Goal: Task Accomplishment & Management: Use online tool/utility

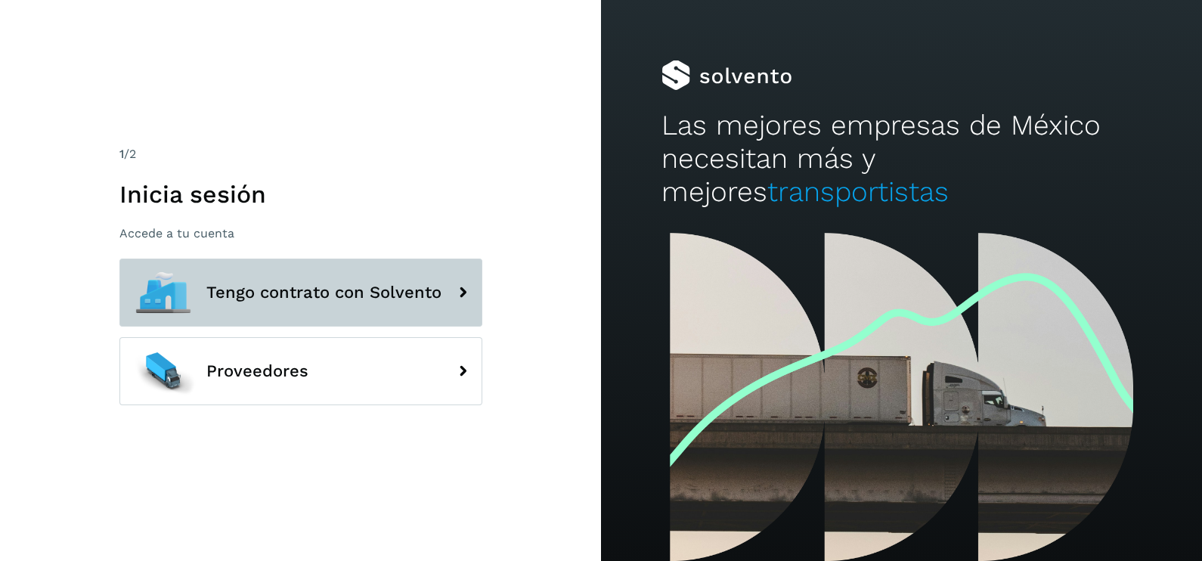
click at [370, 308] on button "Tengo contrato con Solvento" at bounding box center [300, 292] width 363 height 68
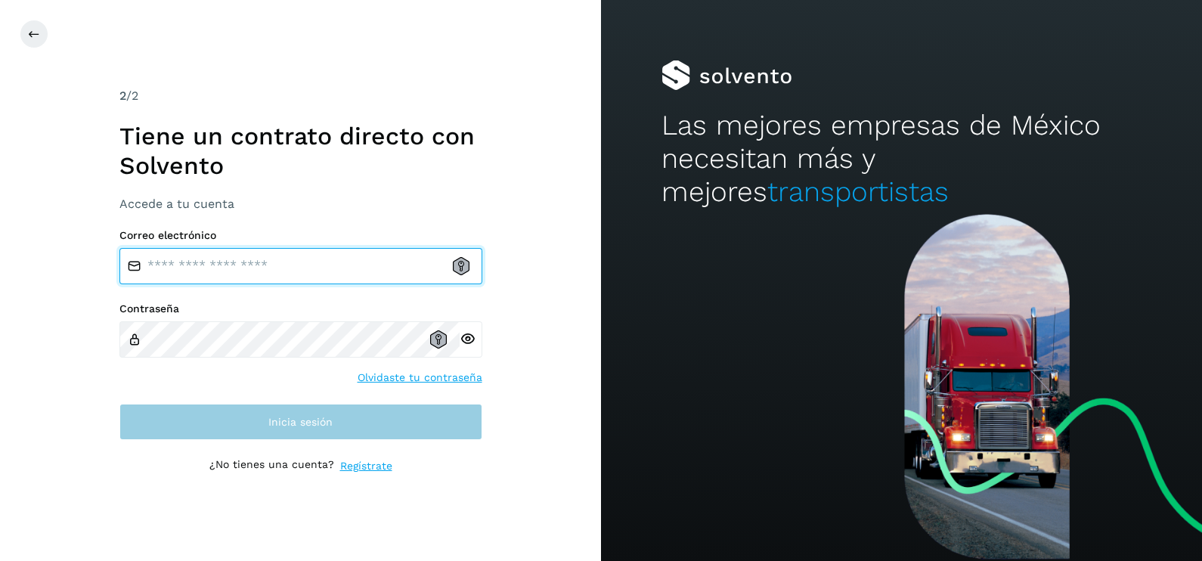
type input "**********"
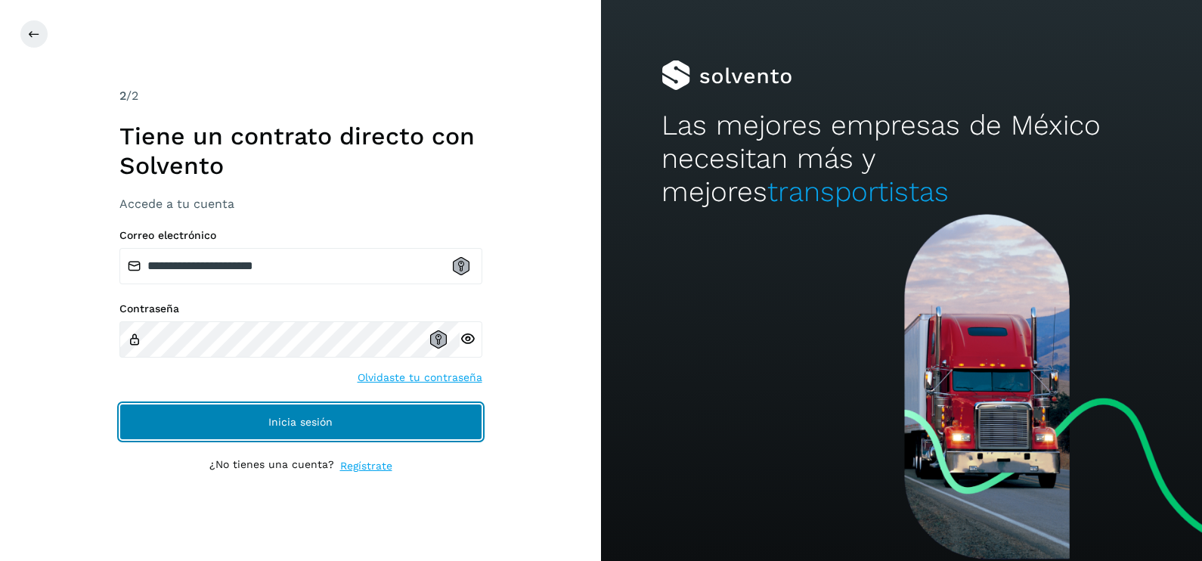
click at [378, 427] on button "Inicia sesión" at bounding box center [300, 422] width 363 height 36
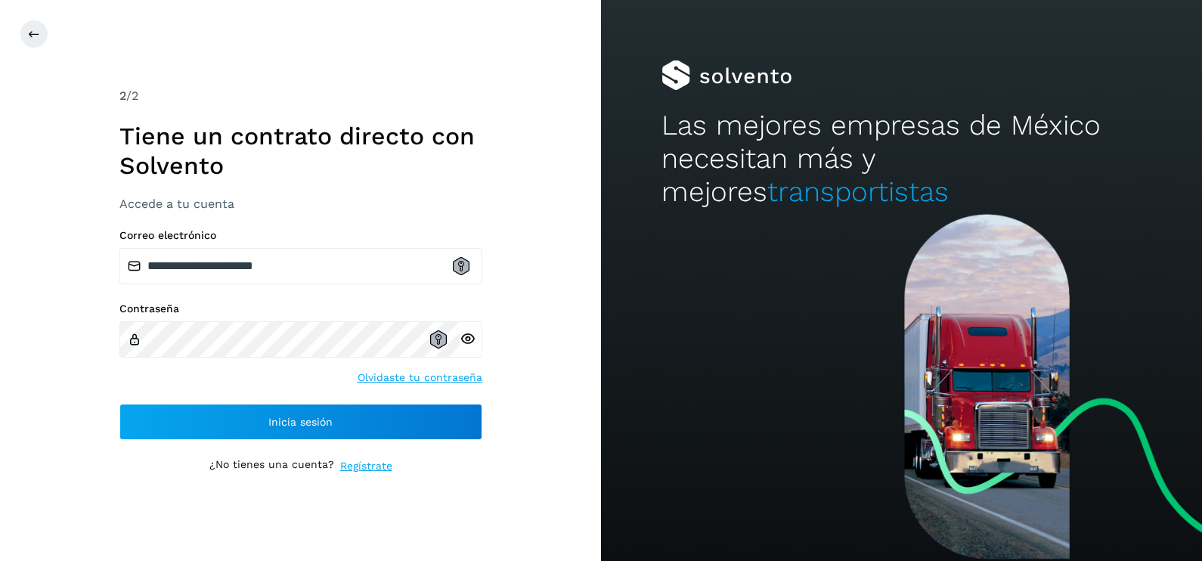
click at [469, 448] on div "**********" at bounding box center [300, 280] width 601 height 561
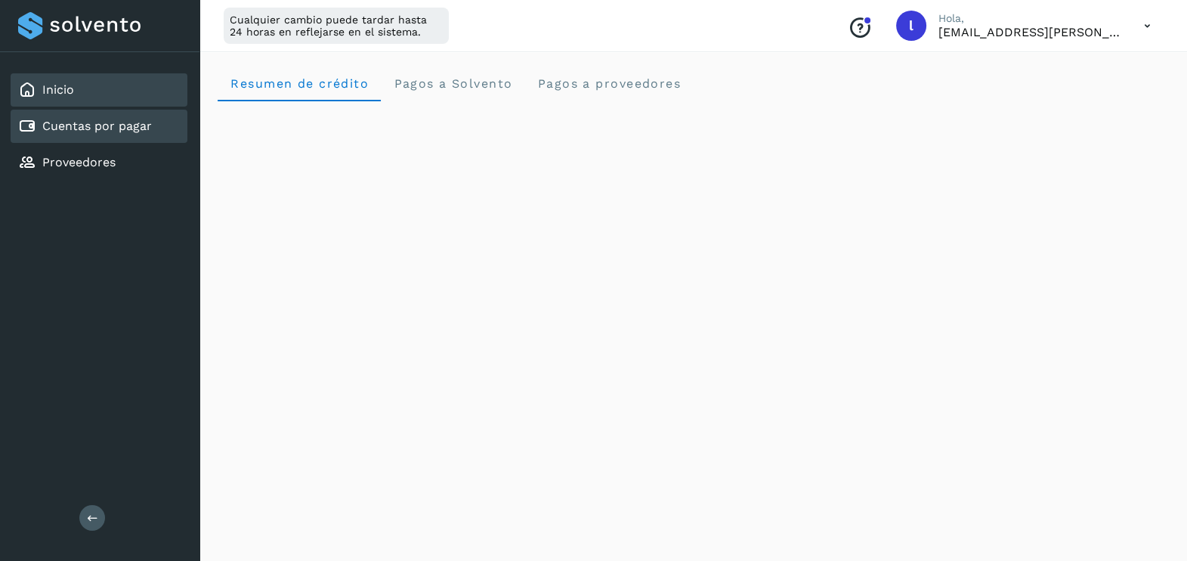
click at [72, 141] on div "Cuentas por pagar" at bounding box center [99, 126] width 177 height 33
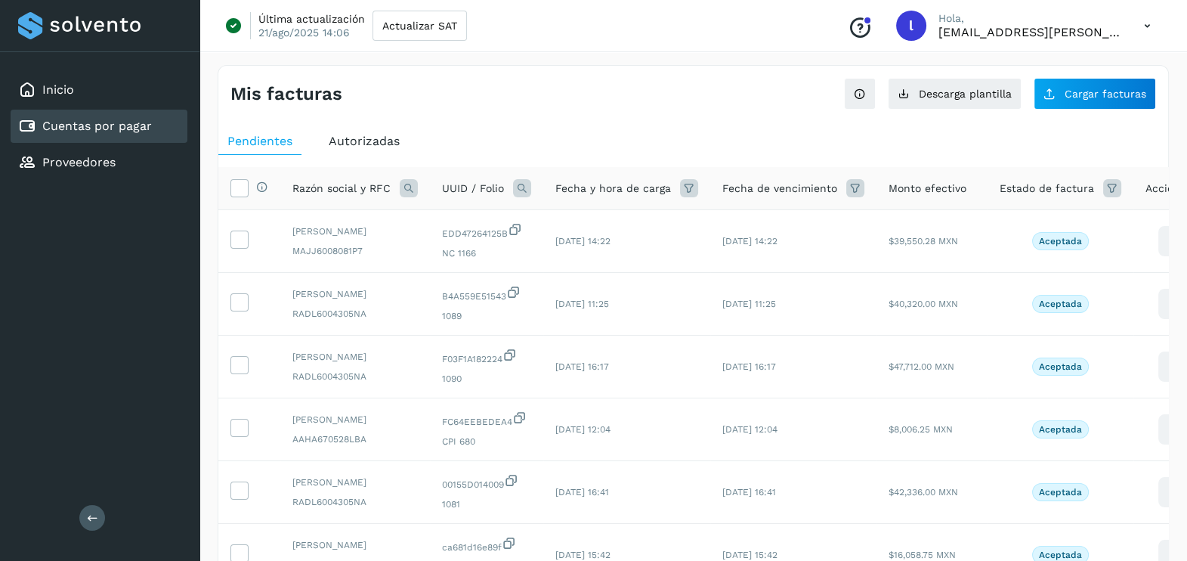
click at [369, 136] on span "Autorizadas" at bounding box center [364, 141] width 71 height 14
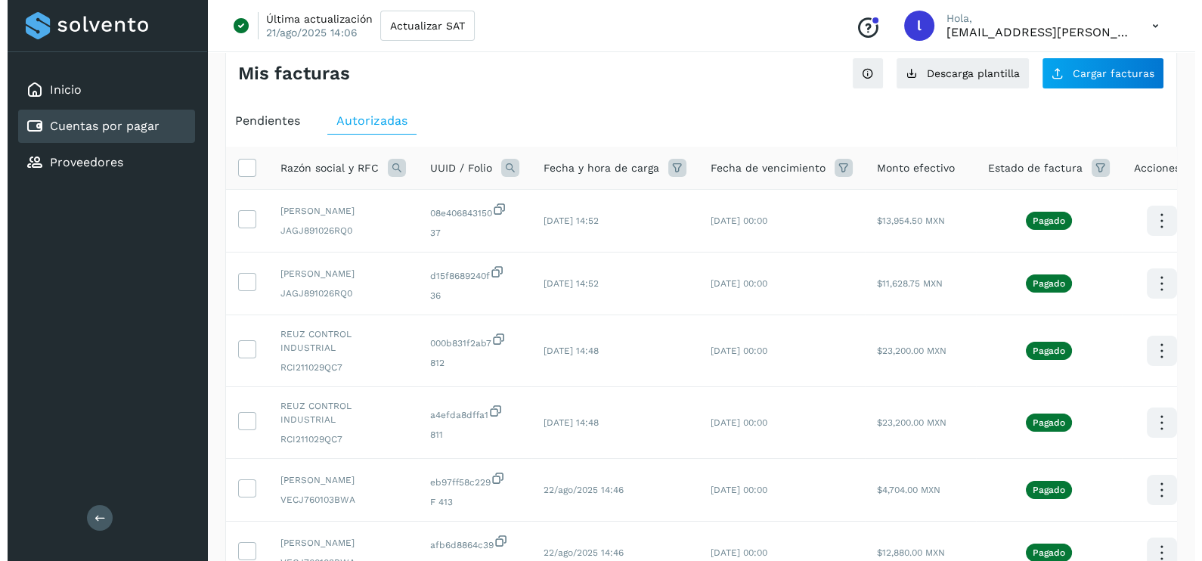
scroll to position [15, 0]
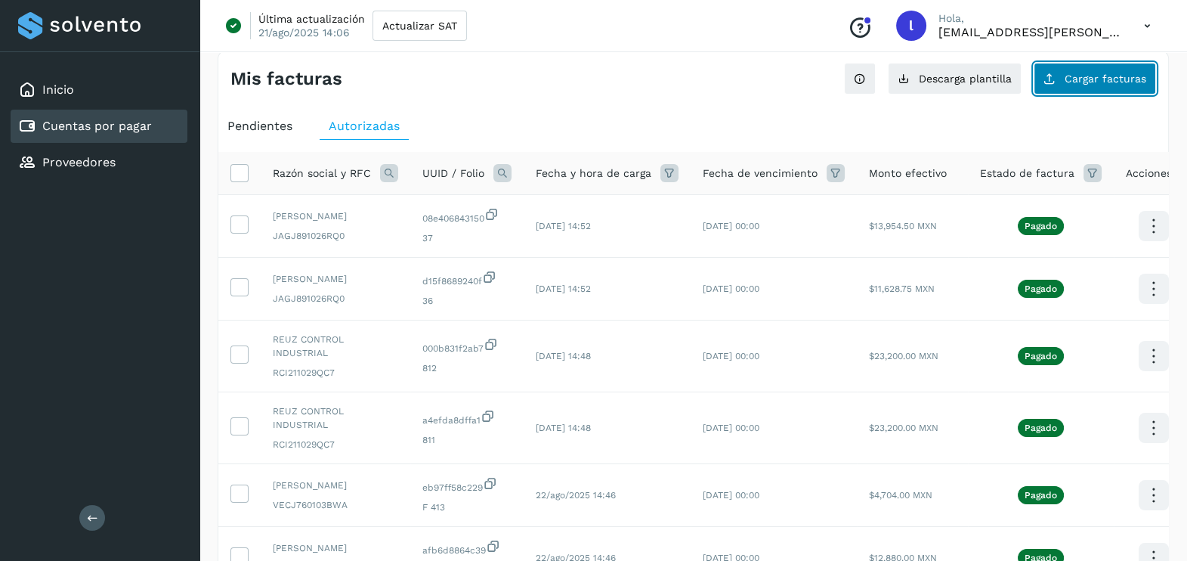
click at [960, 82] on span "Cargar facturas" at bounding box center [1106, 78] width 82 height 11
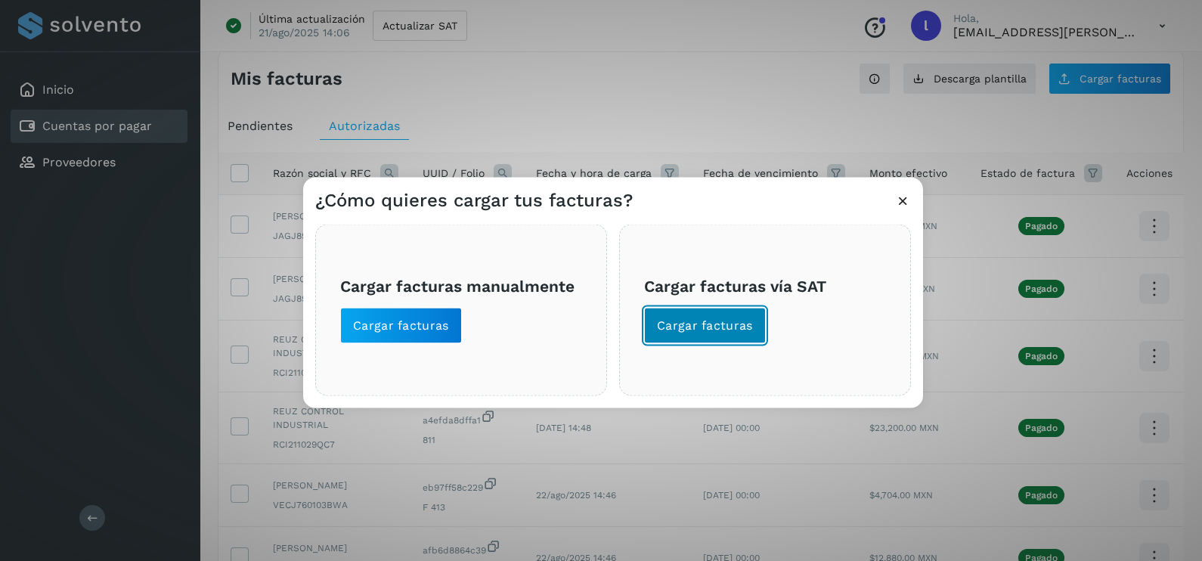
click at [722, 312] on button "Cargar facturas" at bounding box center [705, 326] width 122 height 36
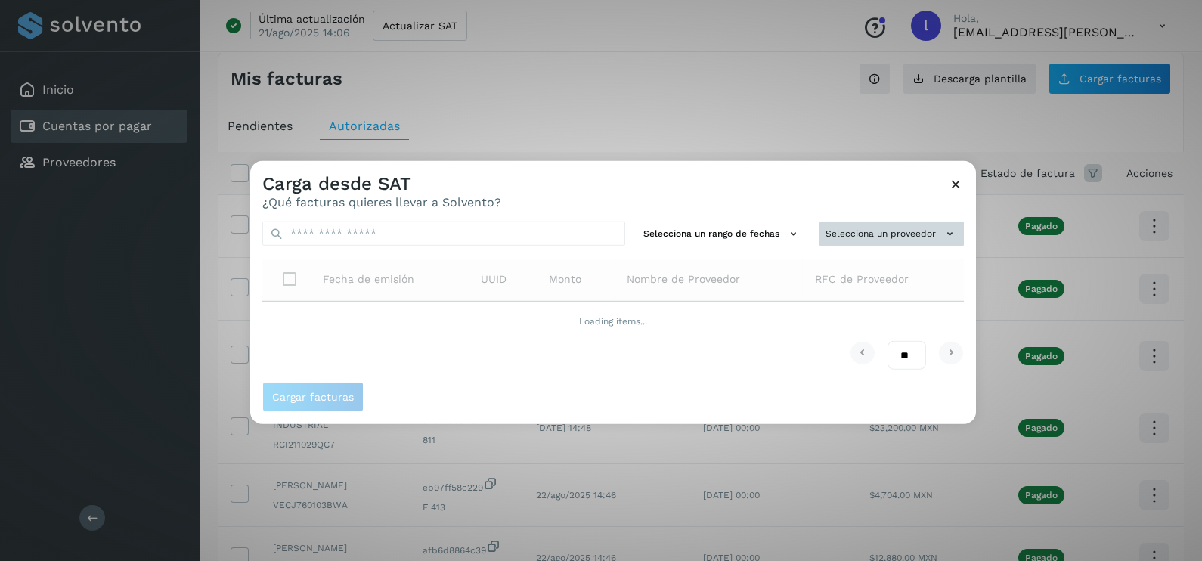
click at [865, 230] on button "Selecciona un proveedor" at bounding box center [891, 233] width 144 height 25
click at [846, 202] on div at bounding box center [851, 441] width 1202 height 561
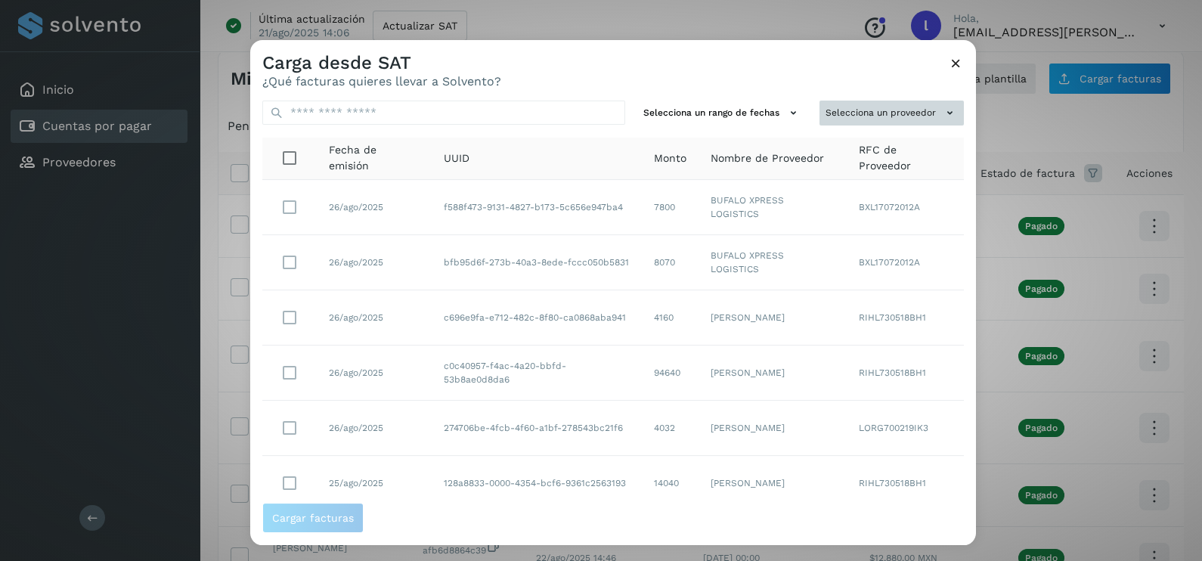
click at [854, 112] on button "Selecciona un proveedor" at bounding box center [891, 113] width 144 height 25
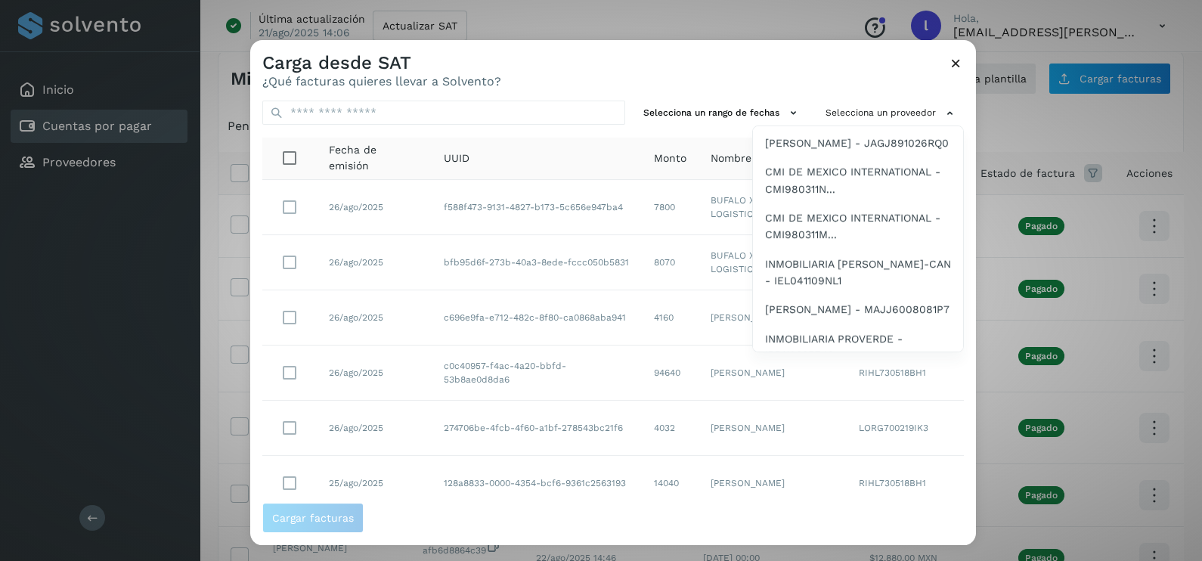
scroll to position [1328, 0]
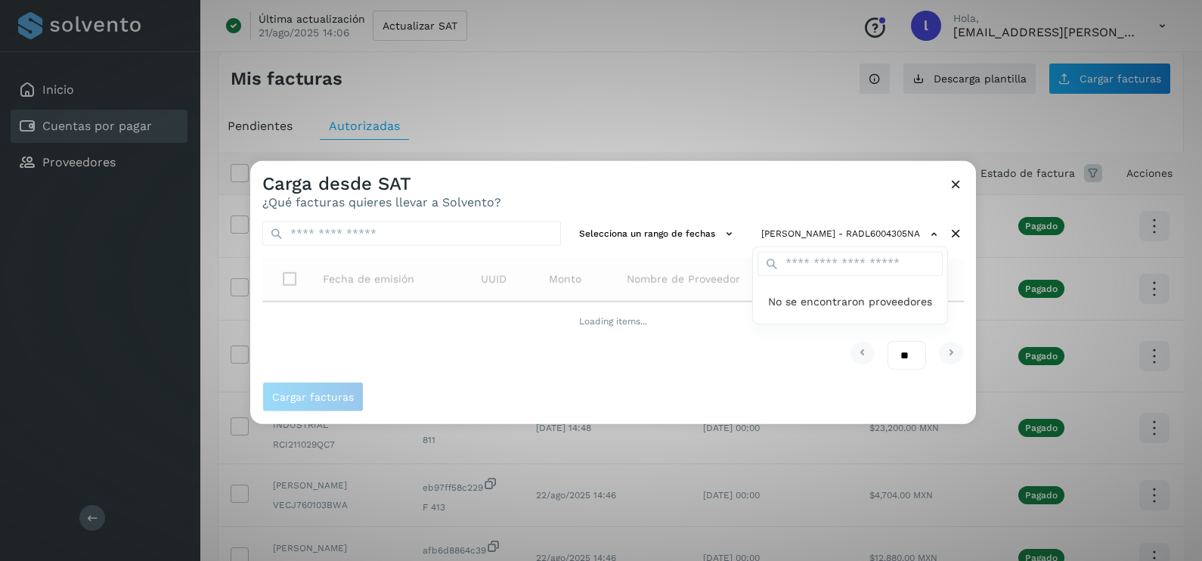
scroll to position [0, 0]
click at [632, 200] on div at bounding box center [851, 441] width 1202 height 561
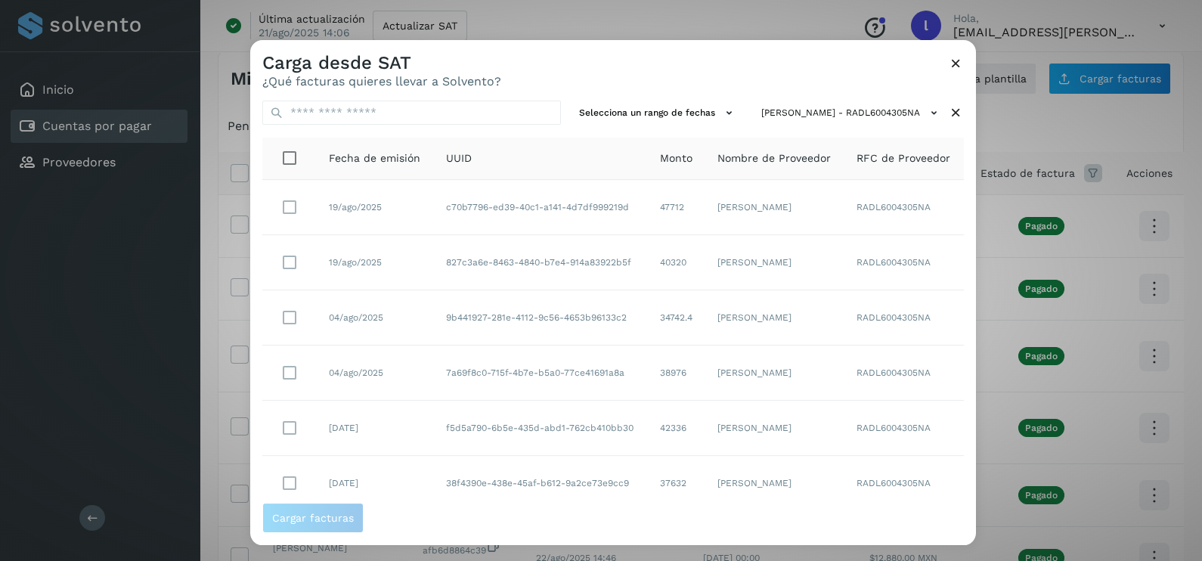
scroll to position [102, 0]
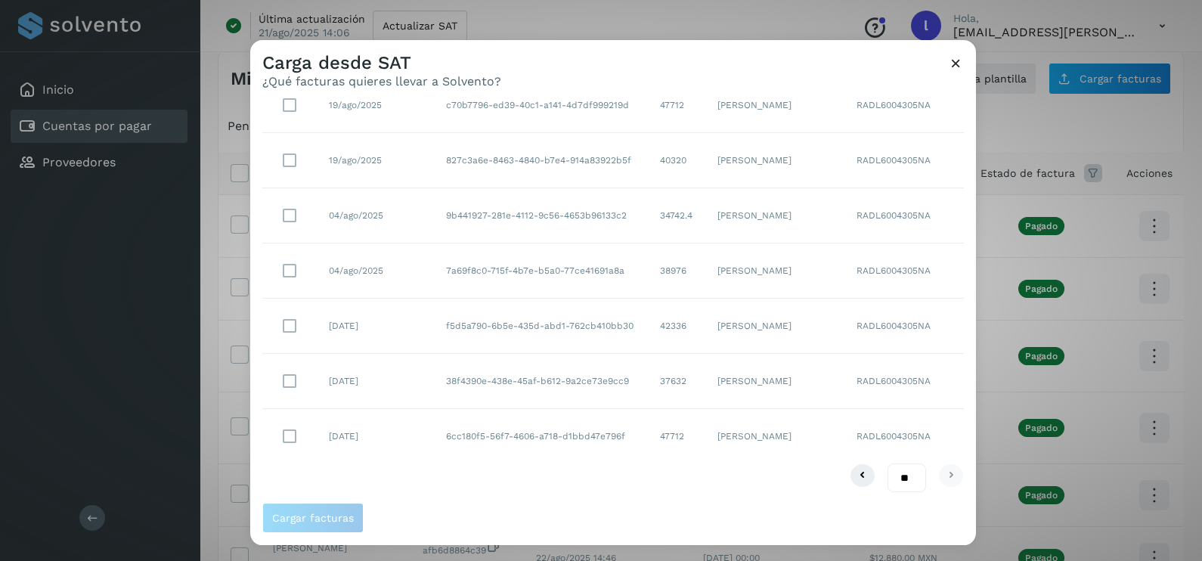
click at [308, 433] on td at bounding box center [289, 436] width 54 height 54
click at [331, 448] on span "Cargar facturas" at bounding box center [313, 517] width 82 height 11
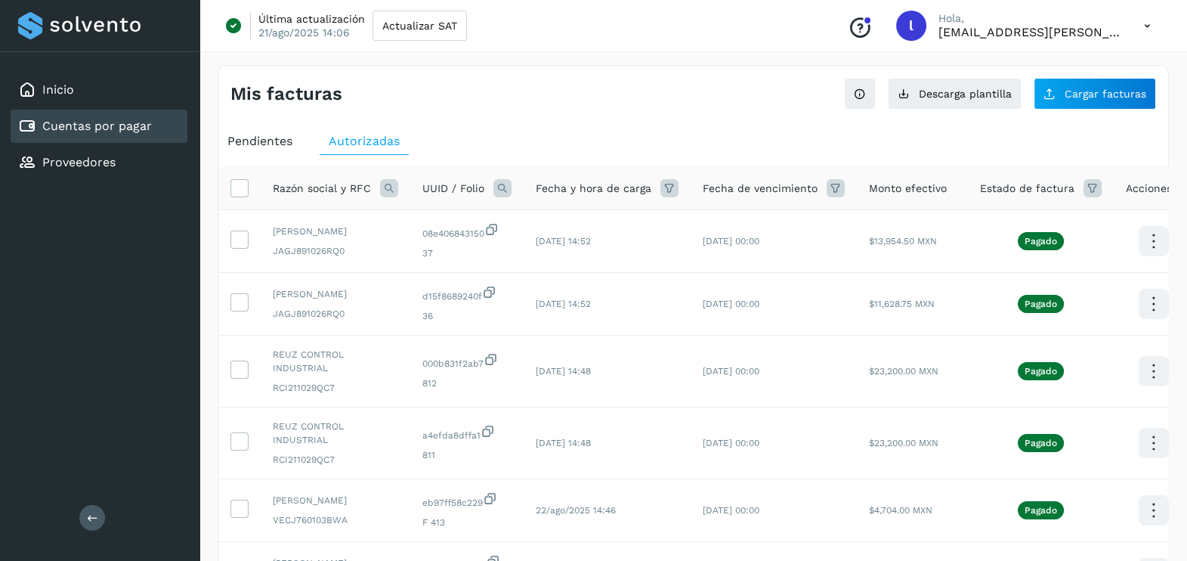
click at [279, 147] on div "Pendientes" at bounding box center [259, 141] width 83 height 27
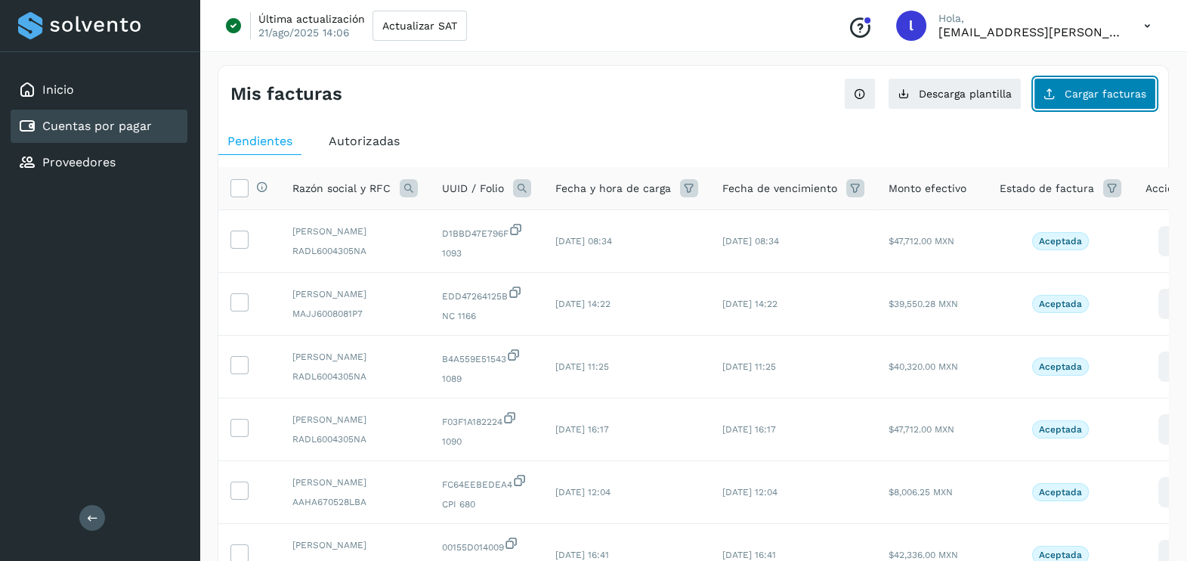
click at [960, 97] on span "Cargar facturas" at bounding box center [1106, 93] width 82 height 11
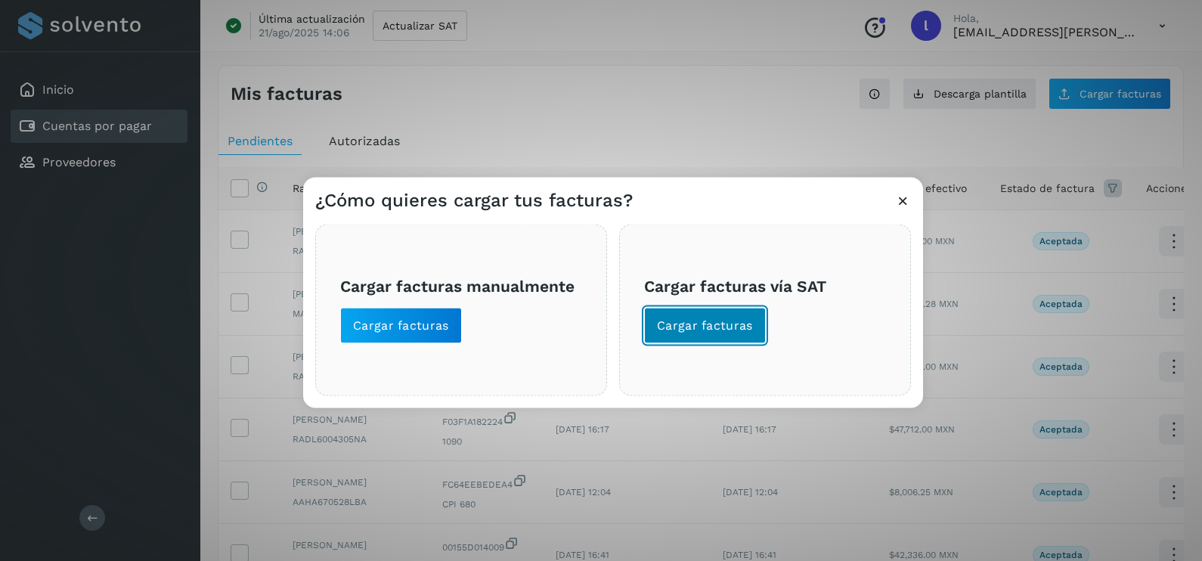
click at [679, 338] on button "Cargar facturas" at bounding box center [705, 326] width 122 height 36
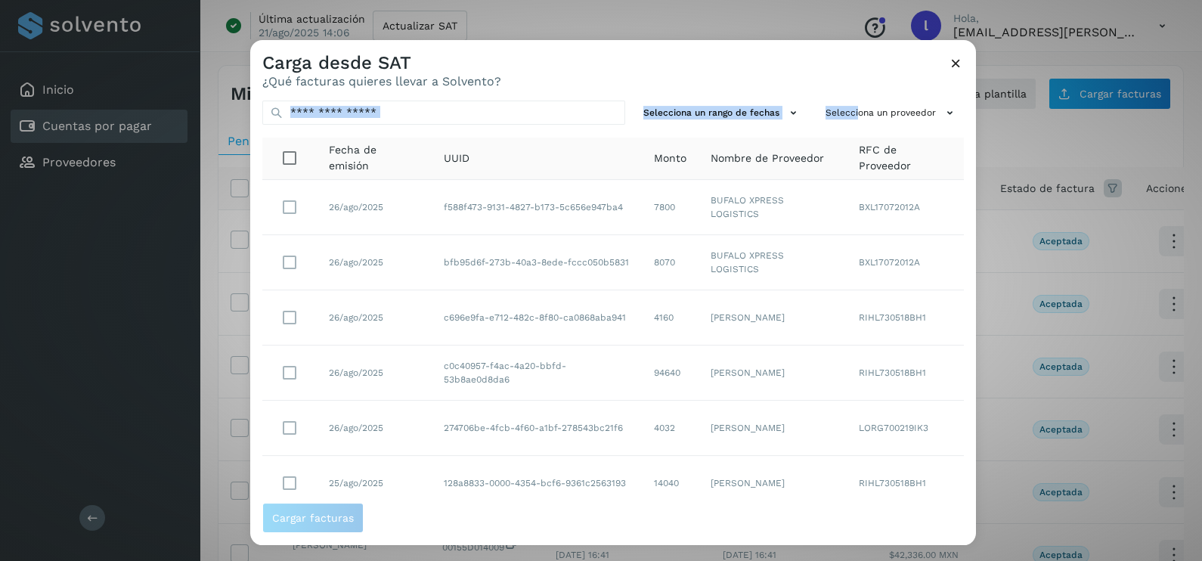
click at [816, 74] on div "Carga desde SAT ¿Qué facturas quieres llevar a Solvento? Selecciona un rango de…" at bounding box center [612, 292] width 725 height 505
click at [868, 59] on div "Carga desde SAT ¿Qué facturas quieres llevar a Solvento?" at bounding box center [612, 64] width 725 height 48
click at [861, 113] on button "Selecciona un proveedor" at bounding box center [891, 113] width 144 height 25
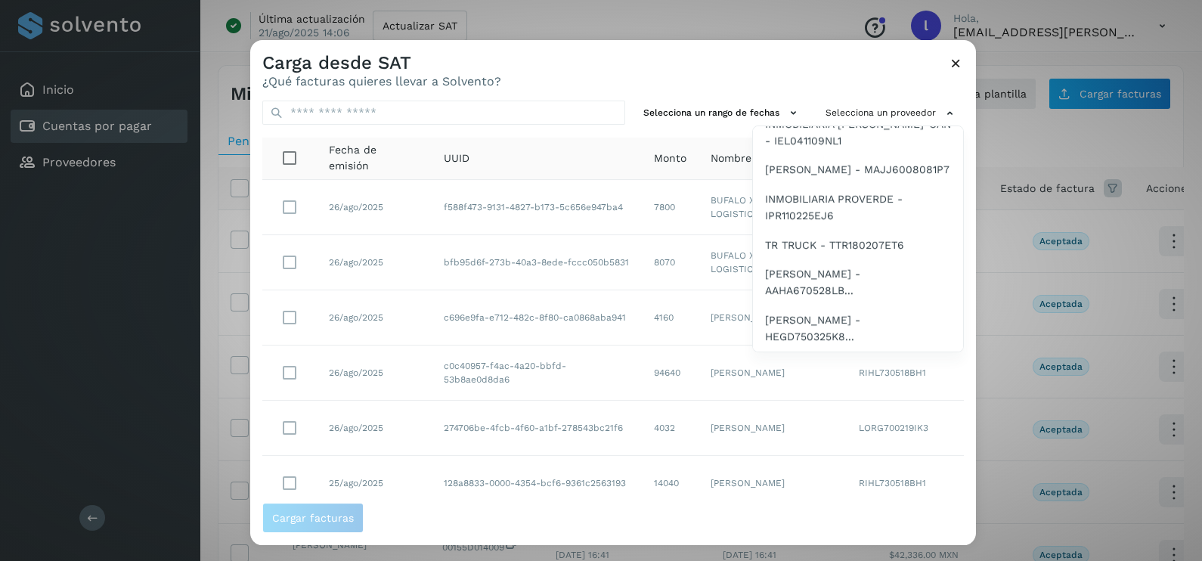
scroll to position [268, 0]
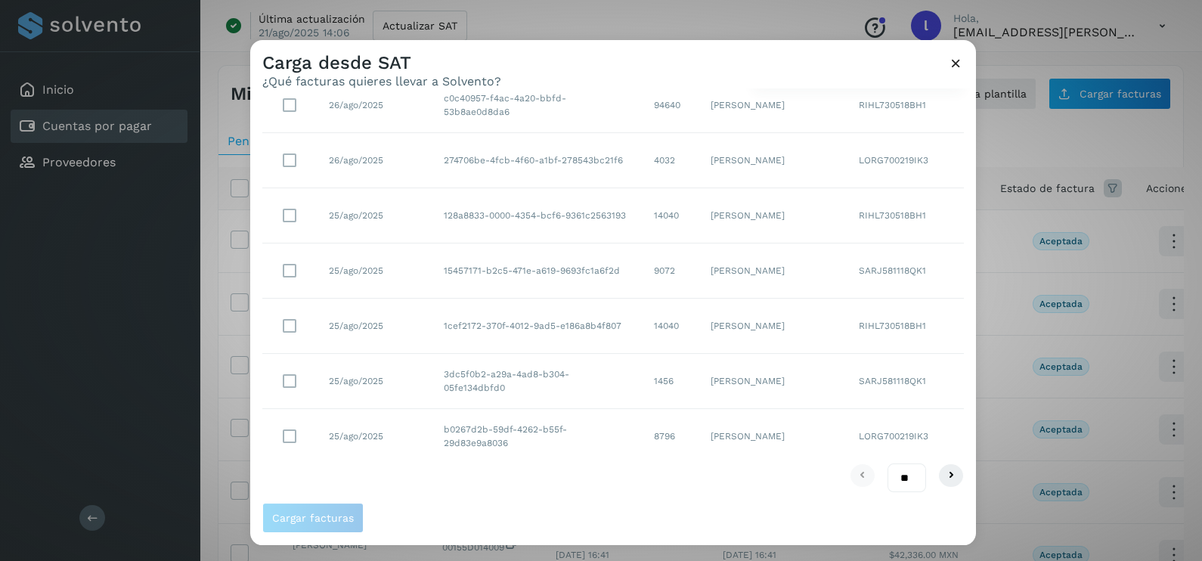
drag, startPoint x: 967, startPoint y: 287, endPoint x: 972, endPoint y: 215, distance: 71.9
click at [960, 206] on div at bounding box center [851, 320] width 1202 height 561
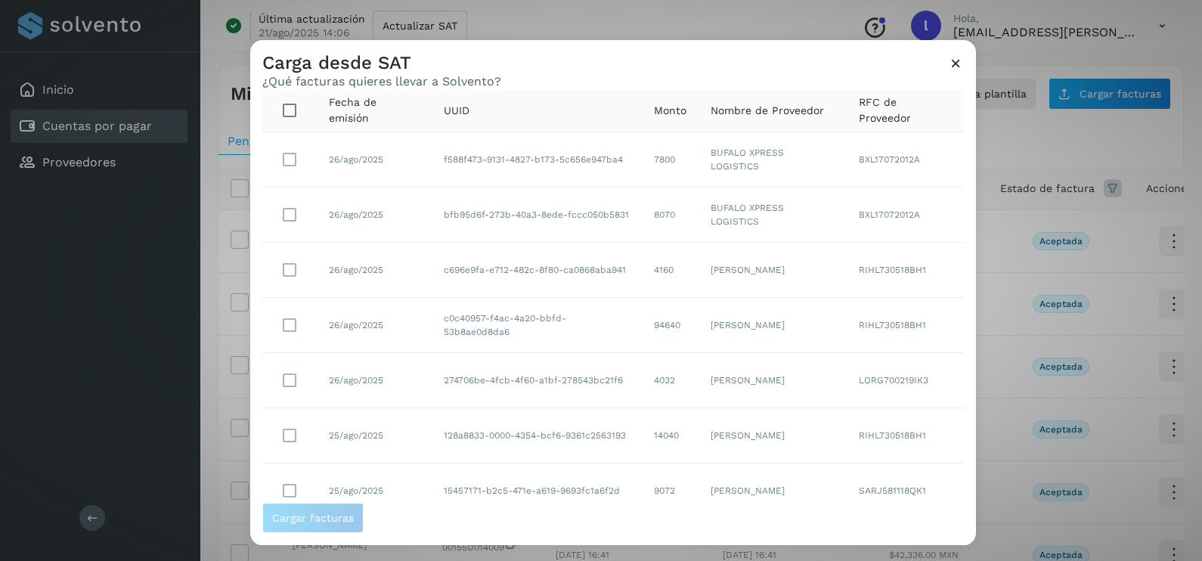
scroll to position [0, 0]
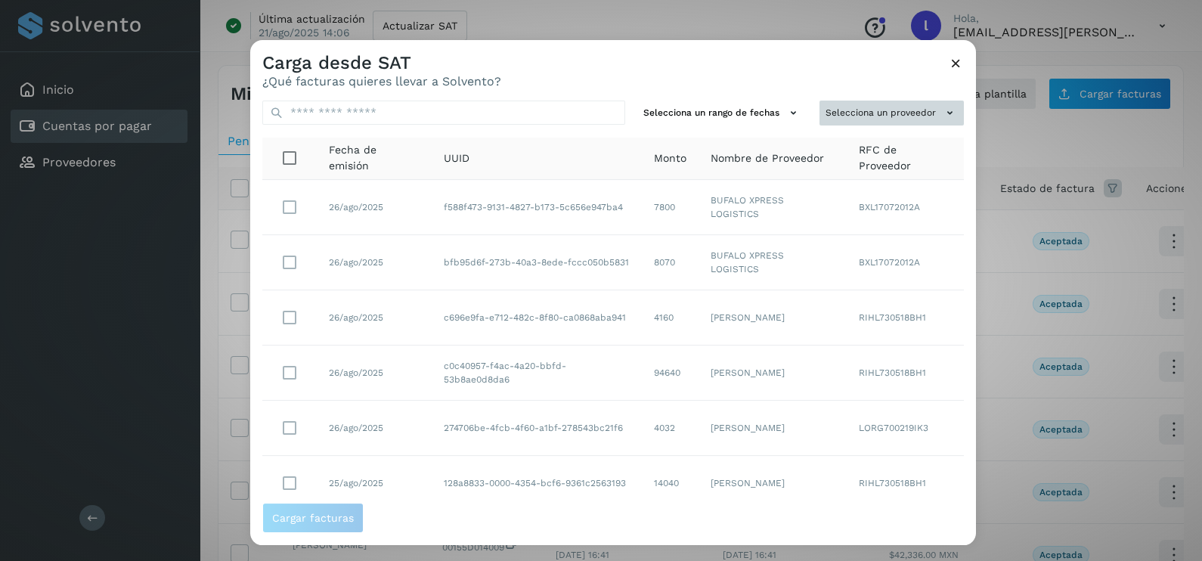
click at [892, 102] on button "Selecciona un proveedor" at bounding box center [891, 113] width 144 height 25
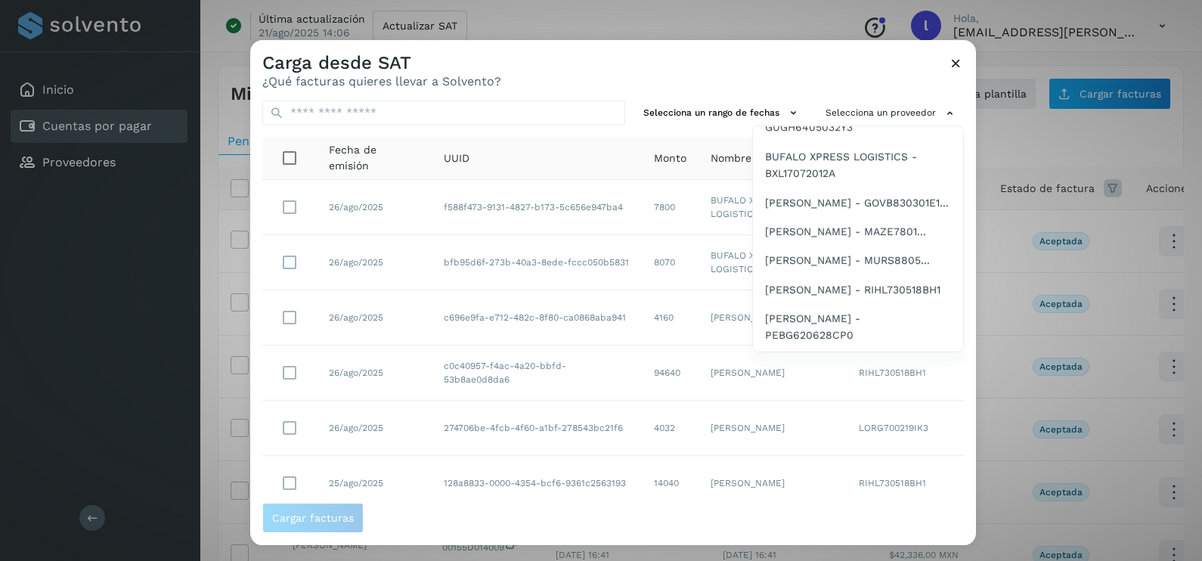
scroll to position [134, 0]
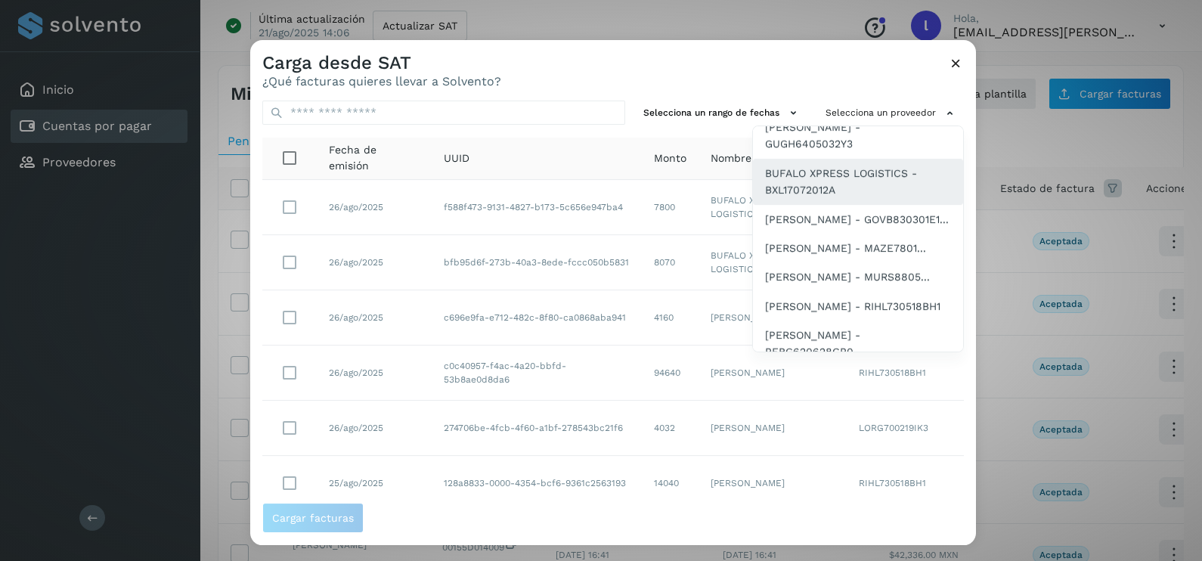
click at [844, 199] on span "BUFALO XPRESS LOGISTICS - BXL17072012A" at bounding box center [858, 182] width 186 height 34
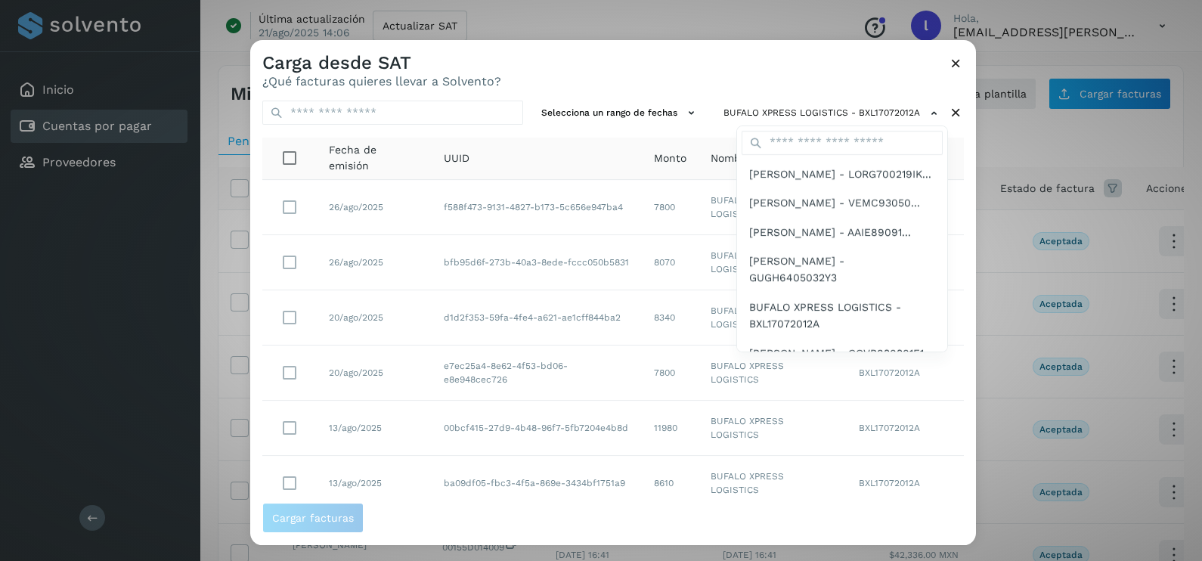
click at [698, 79] on div at bounding box center [851, 320] width 1202 height 561
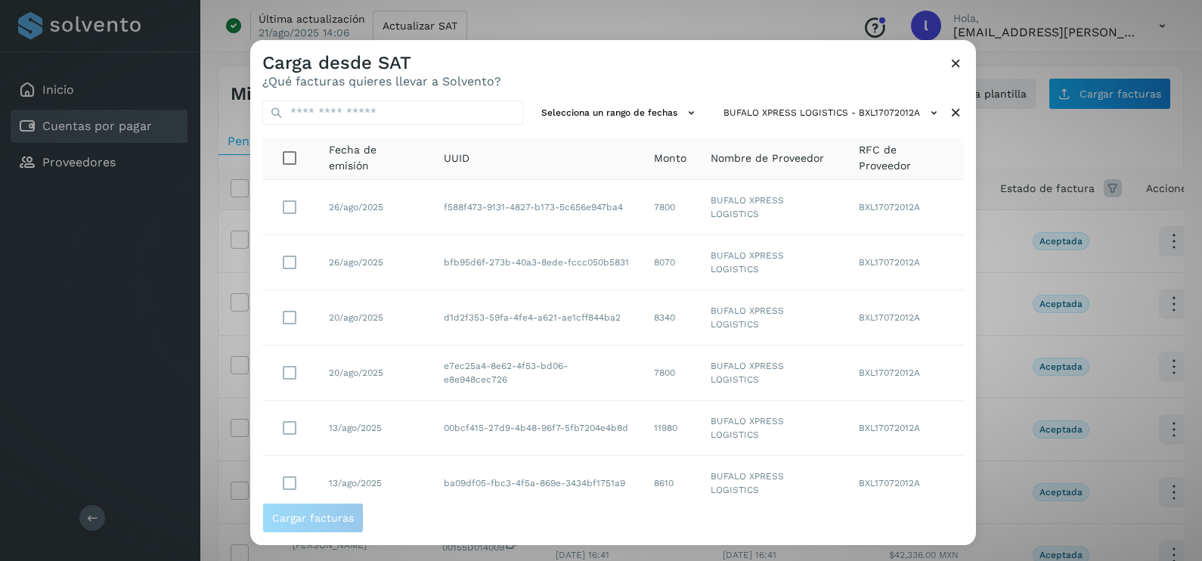
scroll to position [268, 0]
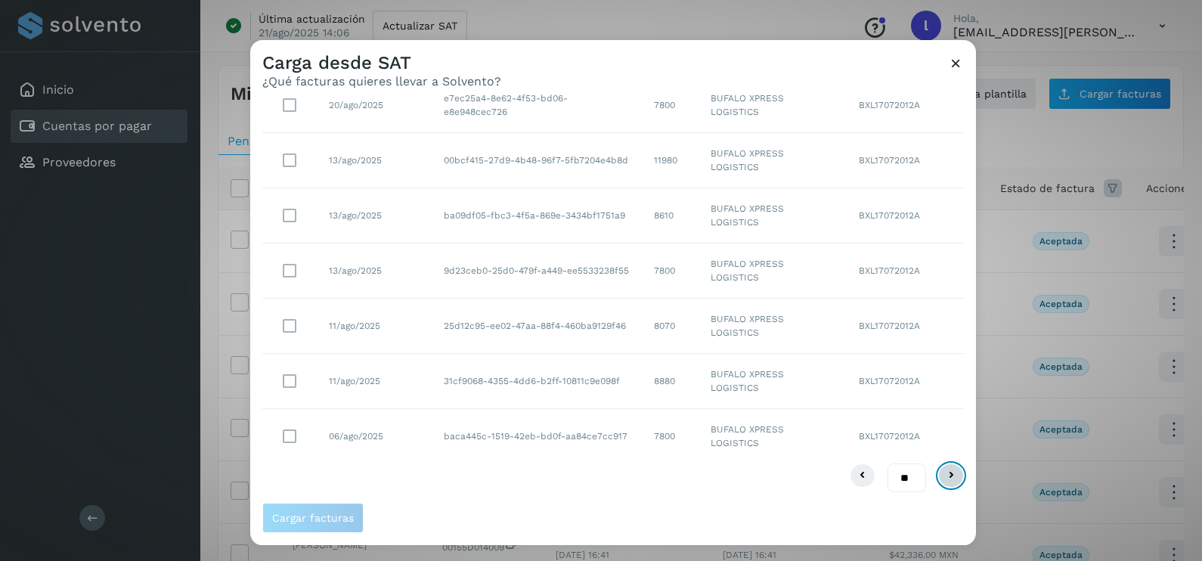
click at [938, 448] on button at bounding box center [951, 475] width 26 height 24
click at [942, 448] on icon at bounding box center [951, 475] width 18 height 18
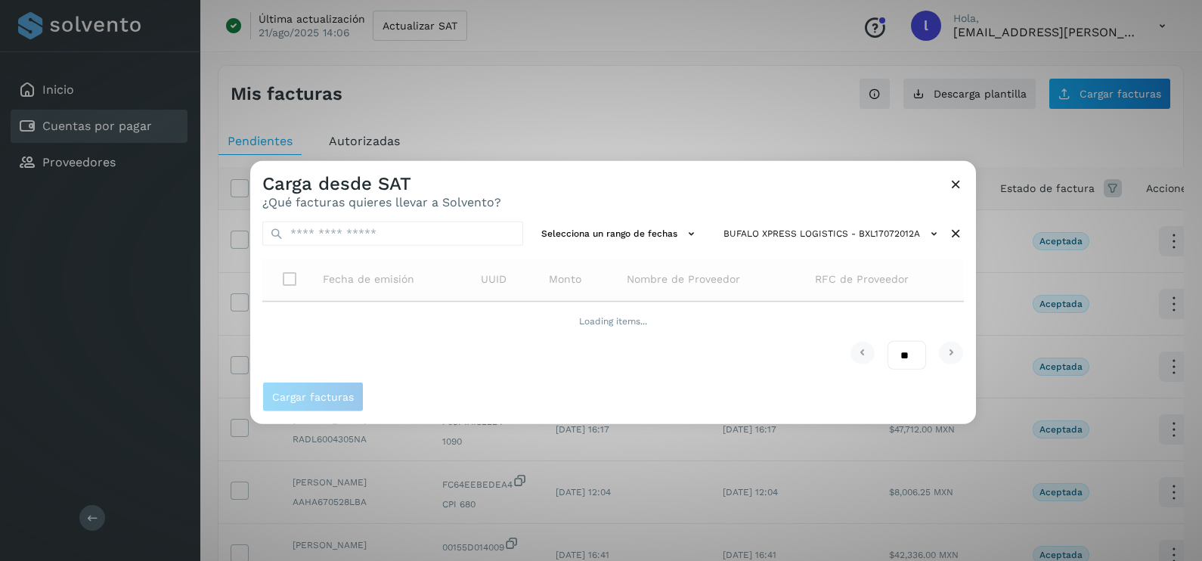
click at [769, 280] on div "Nombre de Proveedor" at bounding box center [708, 279] width 164 height 16
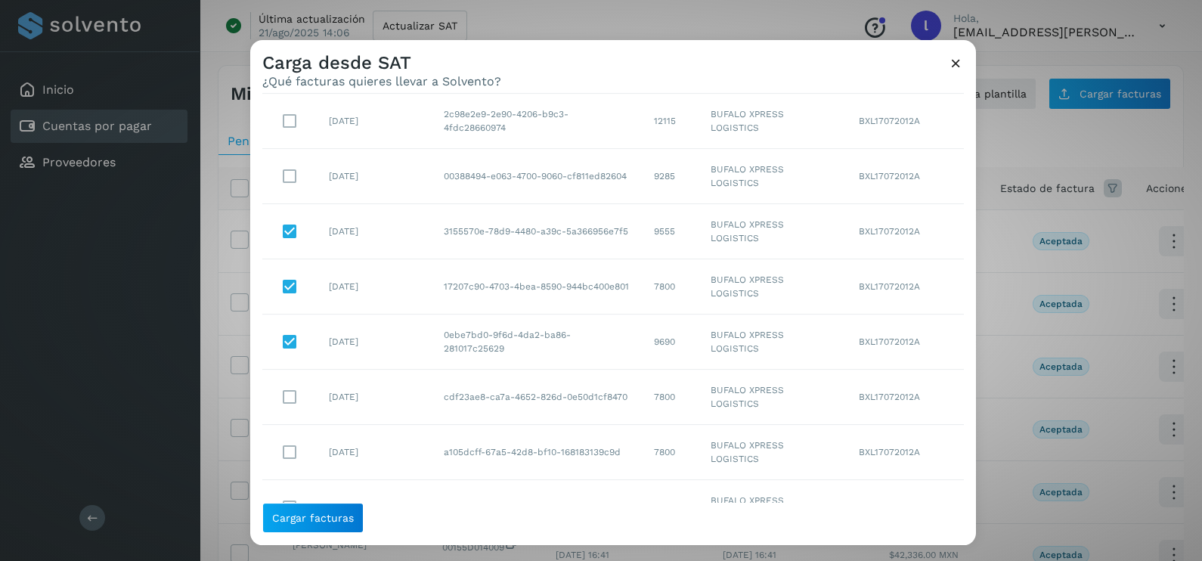
scroll to position [212, 0]
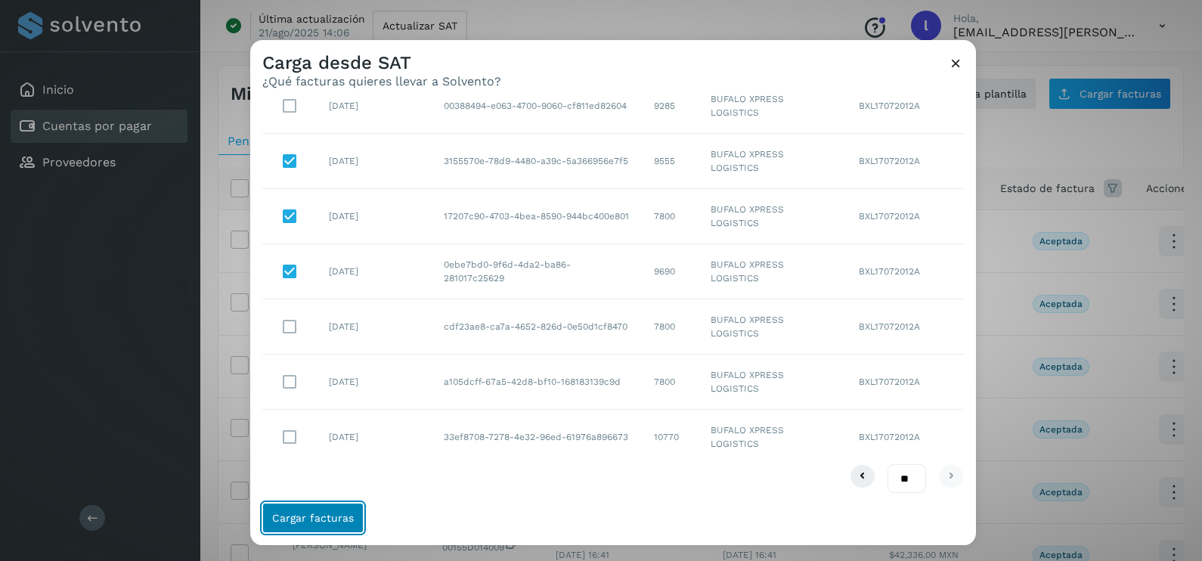
click at [316, 448] on span "Cargar facturas" at bounding box center [313, 517] width 82 height 11
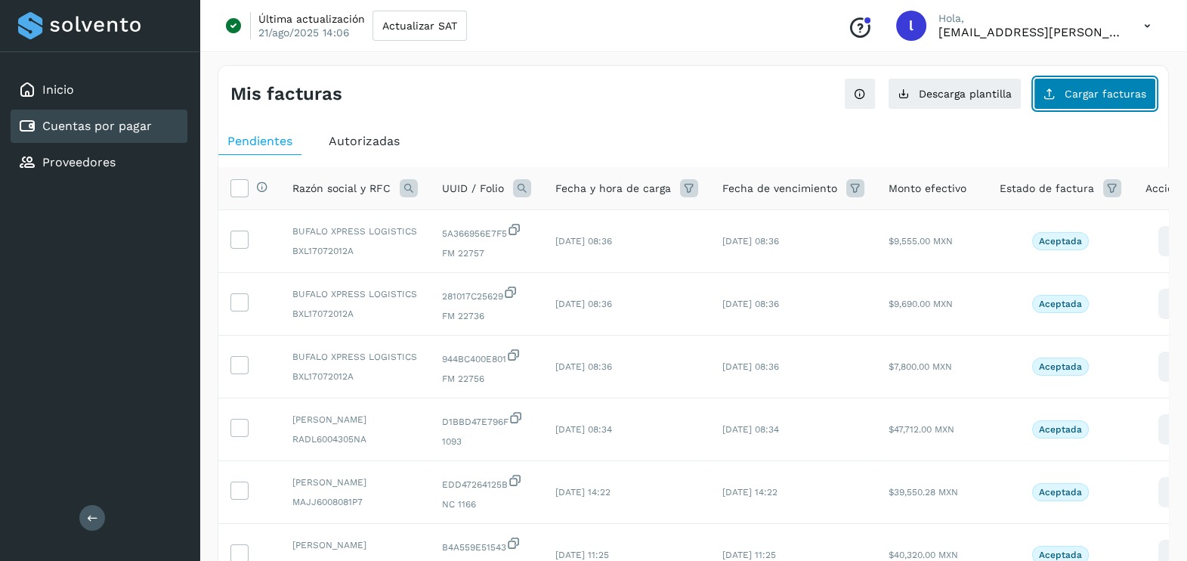
click at [960, 94] on span "Cargar facturas" at bounding box center [1106, 93] width 82 height 11
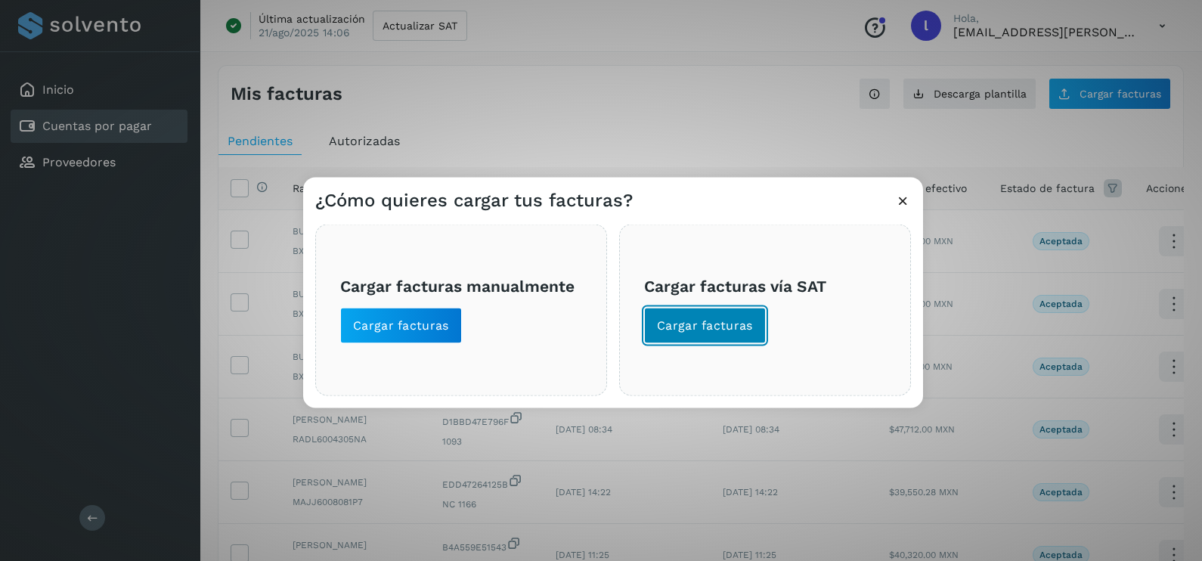
click at [705, 314] on button "Cargar facturas" at bounding box center [705, 326] width 122 height 36
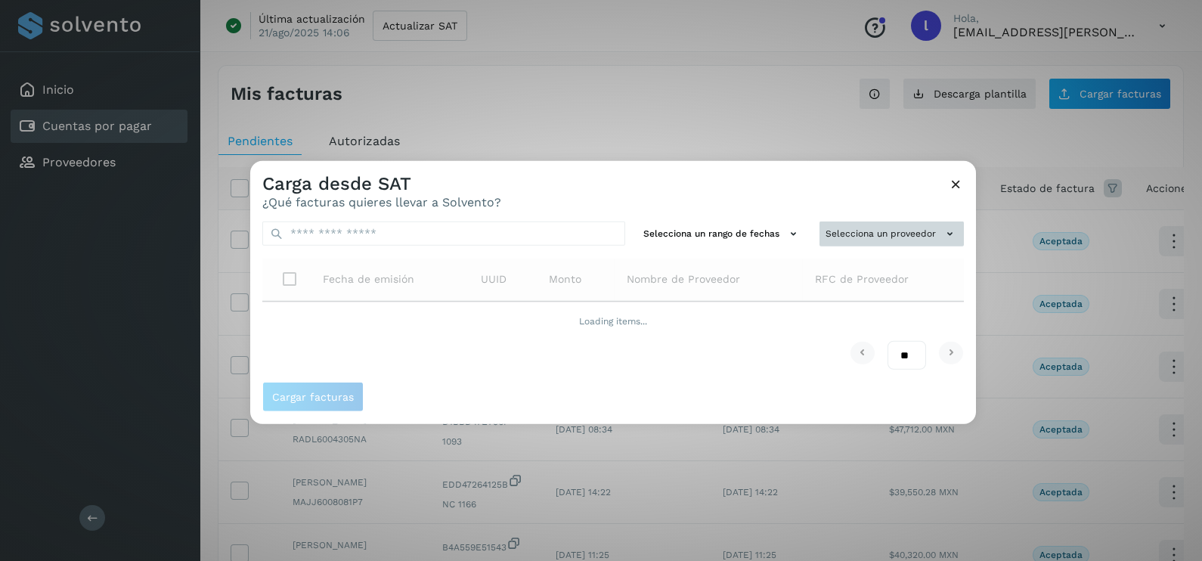
click at [853, 230] on button "Selecciona un proveedor" at bounding box center [891, 233] width 144 height 25
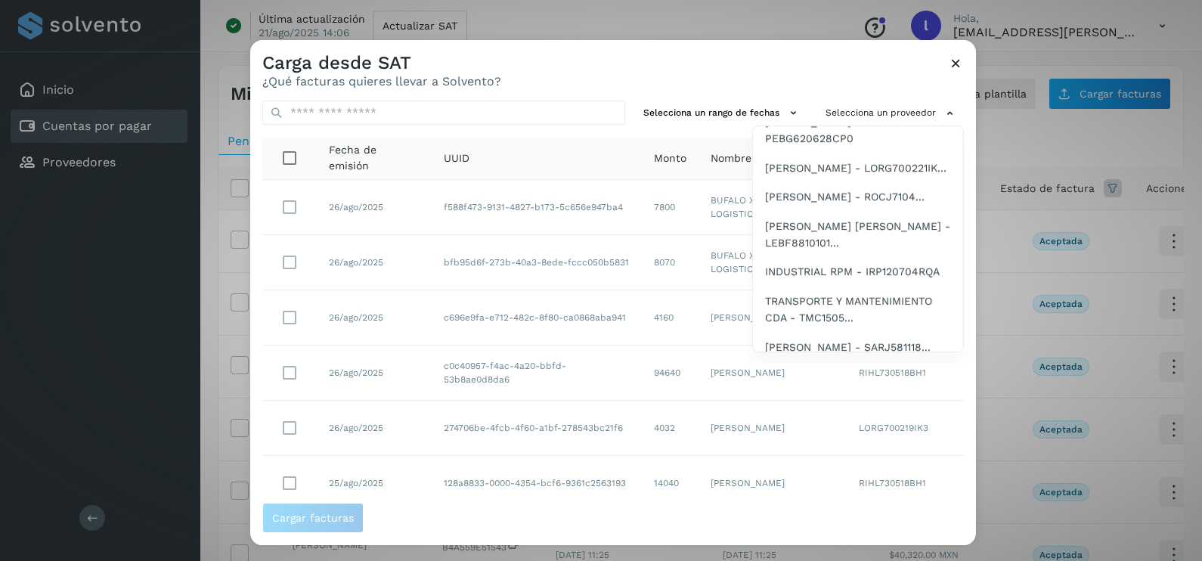
scroll to position [351, 0]
click at [813, 97] on span "[PERSON_NAME] - RIHL730518BH1" at bounding box center [852, 89] width 175 height 17
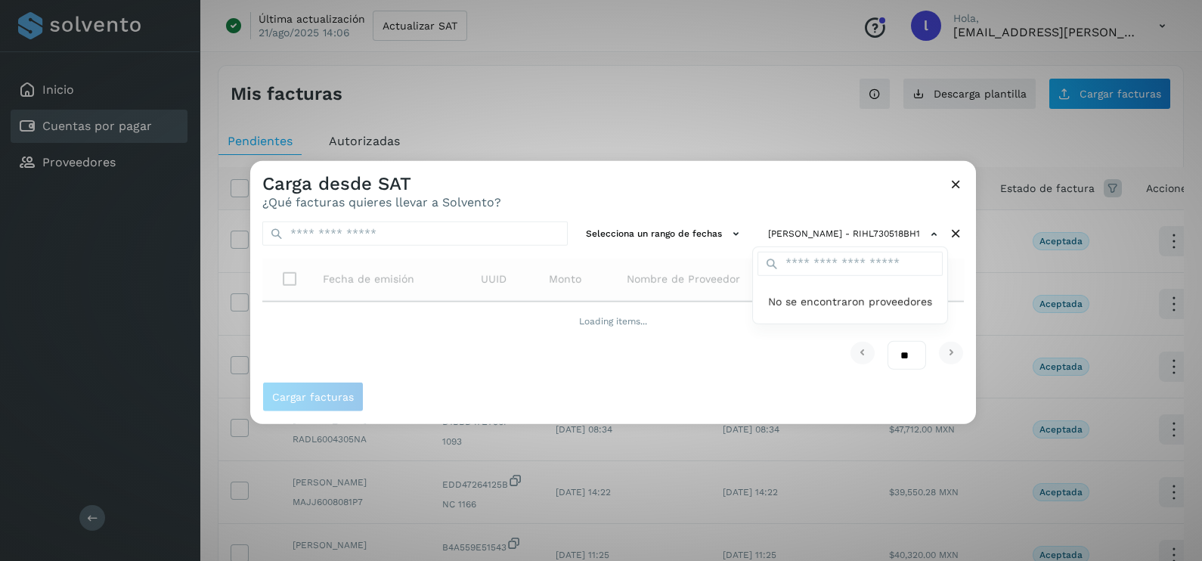
scroll to position [0, 0]
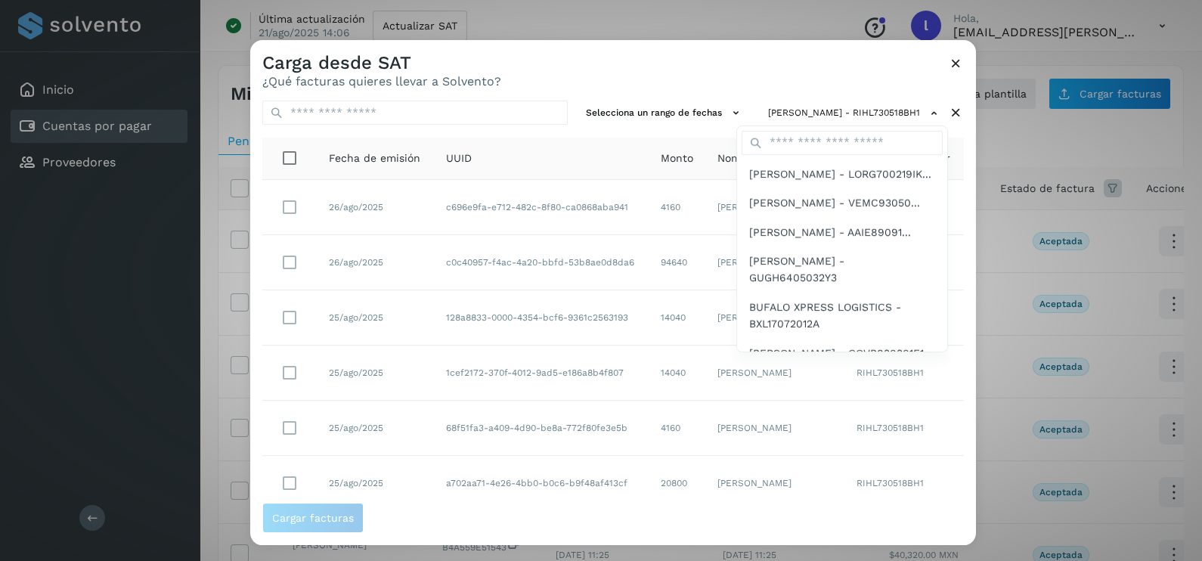
click at [592, 79] on div at bounding box center [851, 320] width 1202 height 561
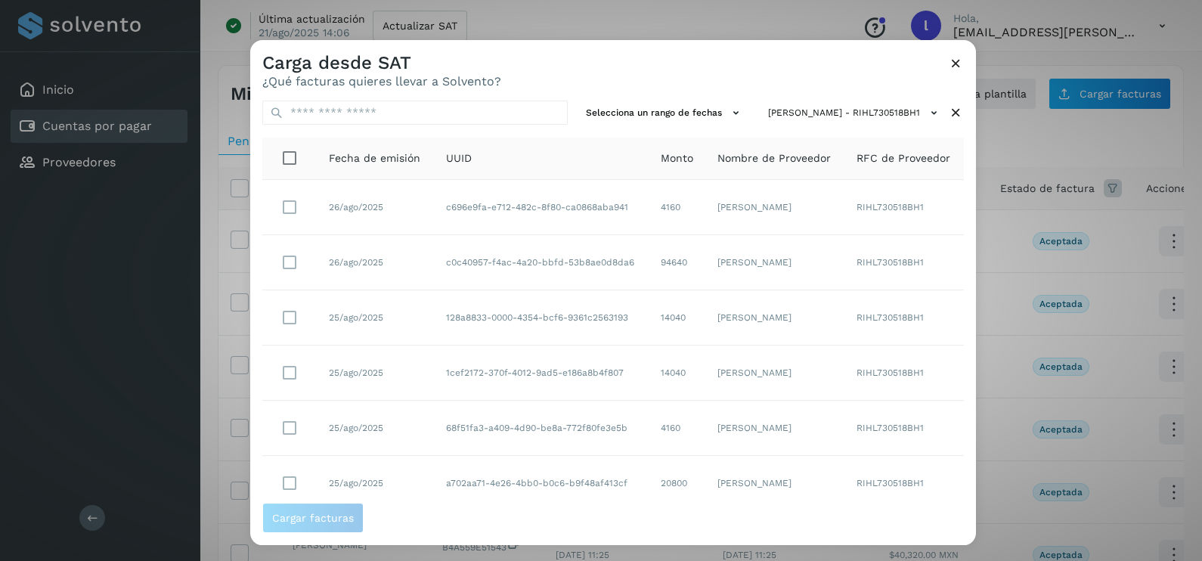
scroll to position [268, 0]
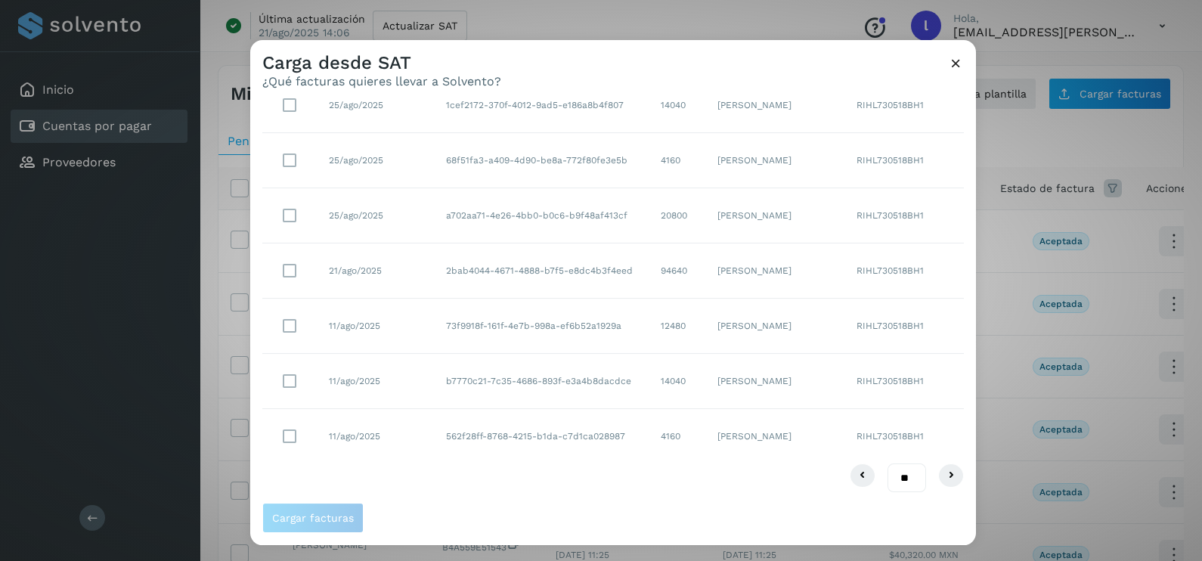
click at [887, 448] on select "** ** **" at bounding box center [906, 477] width 39 height 29
drag, startPoint x: 888, startPoint y: 482, endPoint x: 890, endPoint y: 494, distance: 12.3
click at [888, 448] on select "** ** **" at bounding box center [906, 477] width 39 height 29
select select "**"
click at [887, 448] on select "** ** **" at bounding box center [906, 477] width 39 height 29
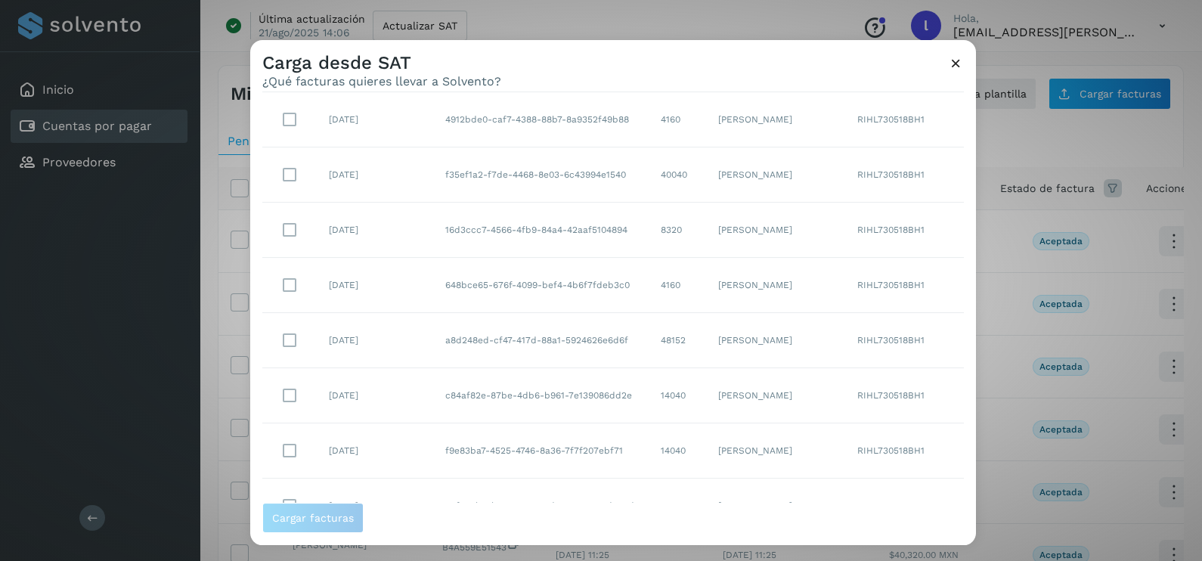
scroll to position [2468, 0]
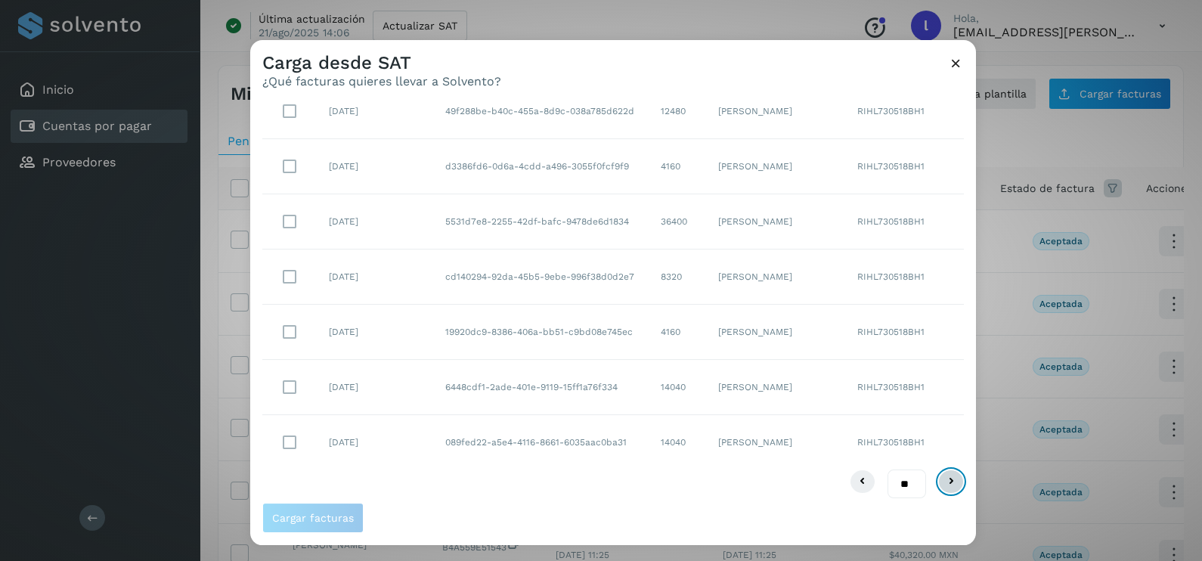
click at [942, 448] on icon at bounding box center [951, 481] width 18 height 18
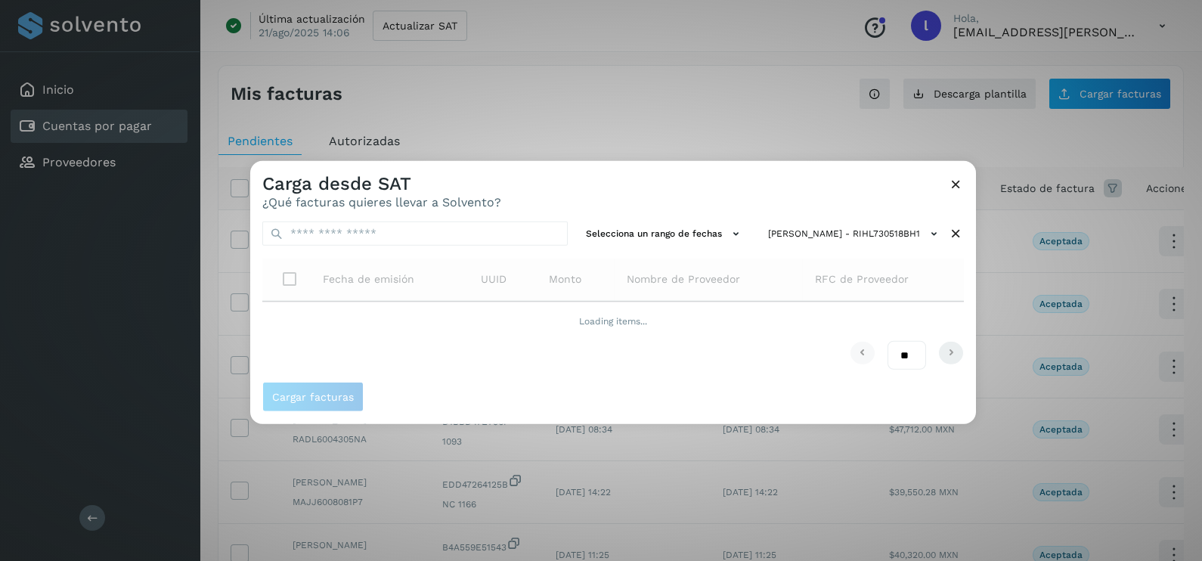
scroll to position [0, 0]
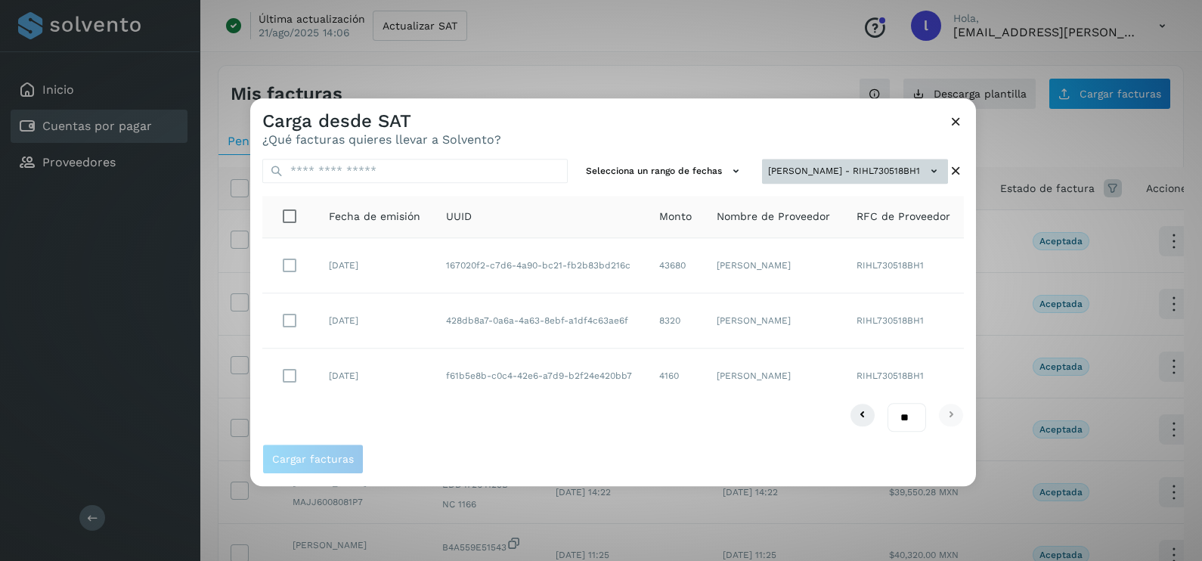
click at [829, 167] on button "[PERSON_NAME] - RIHL730518BH1" at bounding box center [855, 171] width 186 height 25
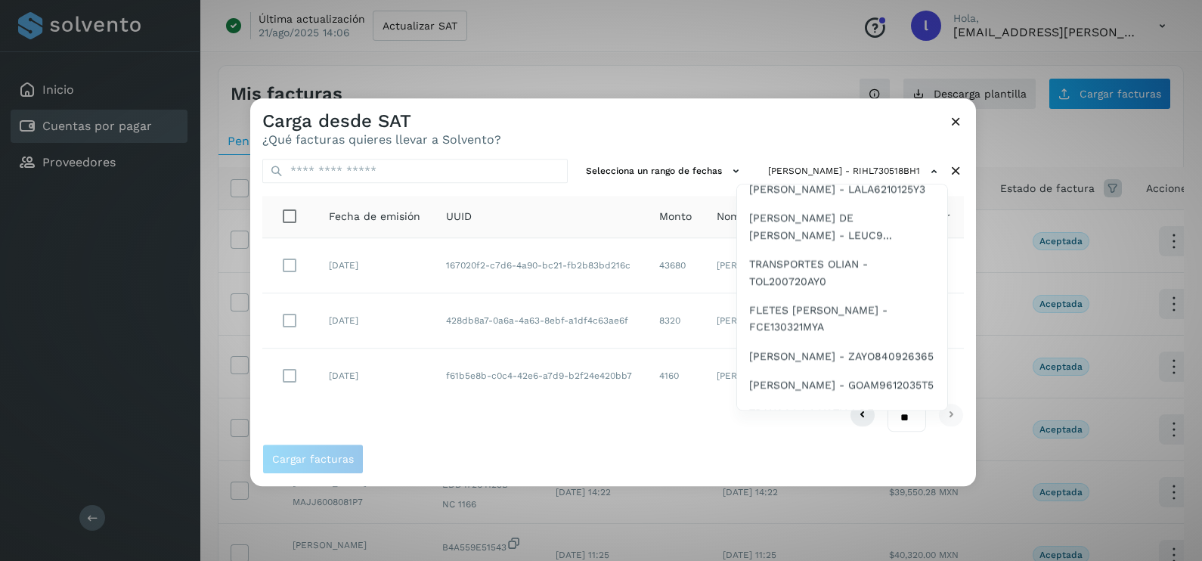
scroll to position [727, 0]
click at [827, 62] on span "[PERSON_NAME] - VECJ7601..." at bounding box center [828, 53] width 159 height 17
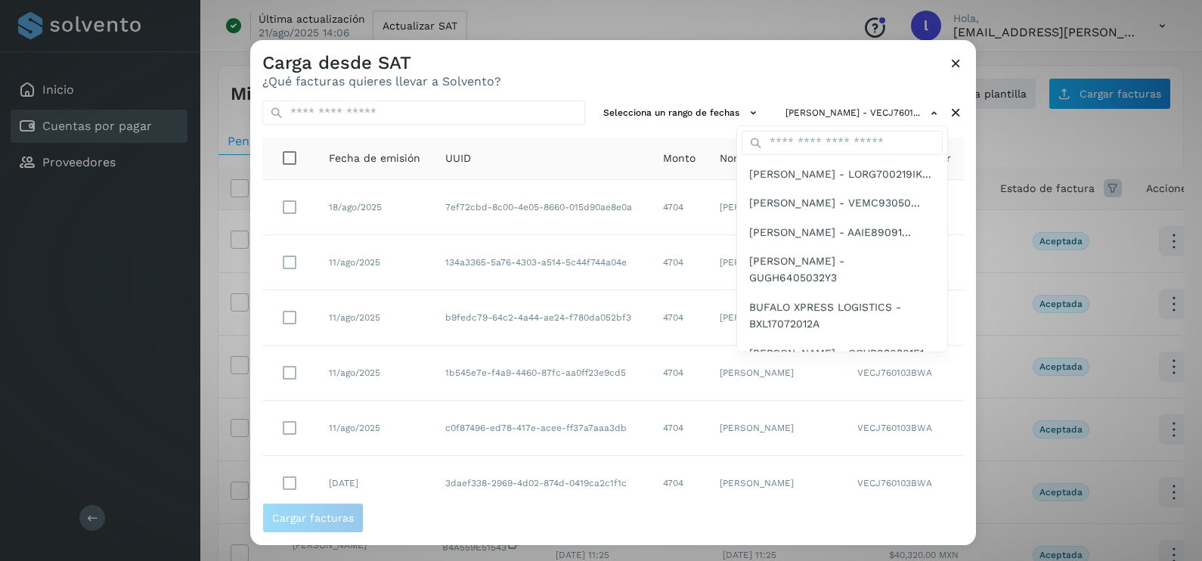
click at [646, 74] on div at bounding box center [851, 320] width 1202 height 561
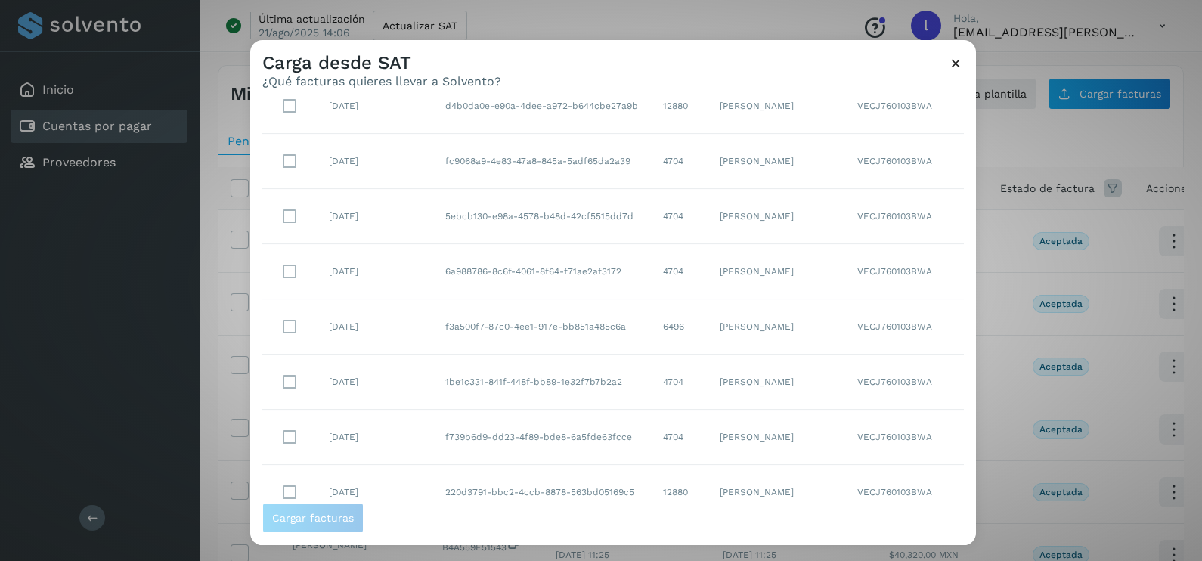
scroll to position [653, 0]
click at [323, 379] on td "[DATE]" at bounding box center [375, 381] width 116 height 55
click at [314, 448] on span "Cargar facturas" at bounding box center [313, 517] width 82 height 11
